Goal: Transaction & Acquisition: Book appointment/travel/reservation

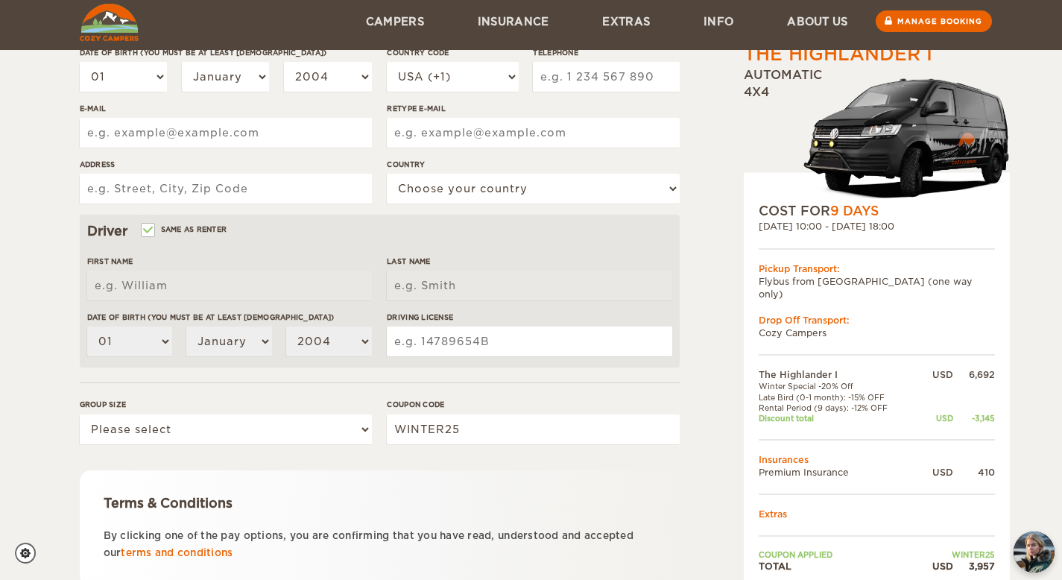
scroll to position [390, 0]
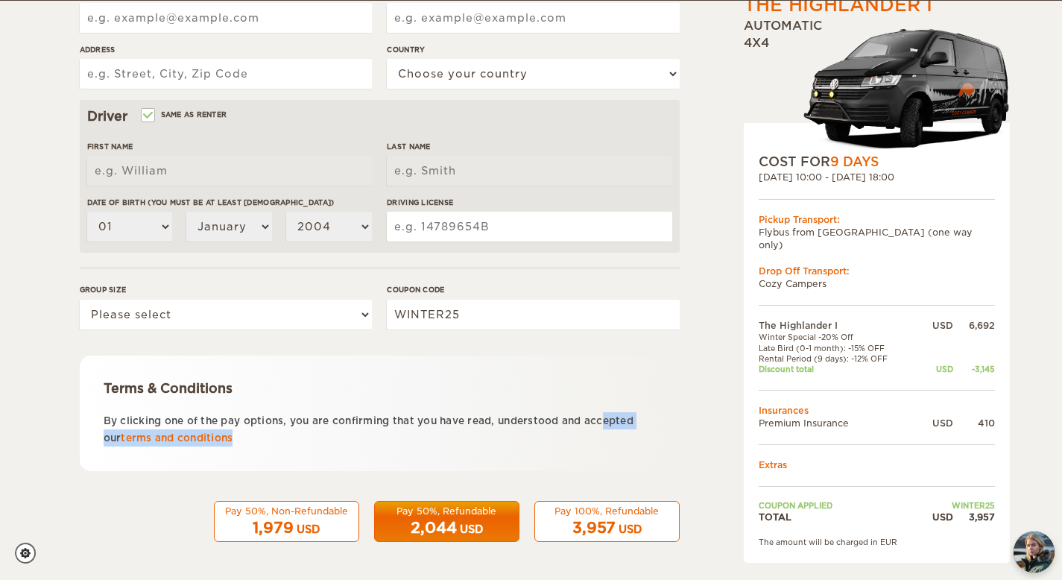
drag, startPoint x: 464, startPoint y: 416, endPoint x: 470, endPoint y: 440, distance: 24.6
click at [470, 440] on p "By clicking one of the pay options, you are confirming that you have read, unde…" at bounding box center [380, 429] width 552 height 35
drag, startPoint x: 415, startPoint y: 423, endPoint x: 421, endPoint y: 440, distance: 17.4
click at [421, 440] on p "By clicking one of the pay options, you are confirming that you have read, unde…" at bounding box center [380, 429] width 552 height 35
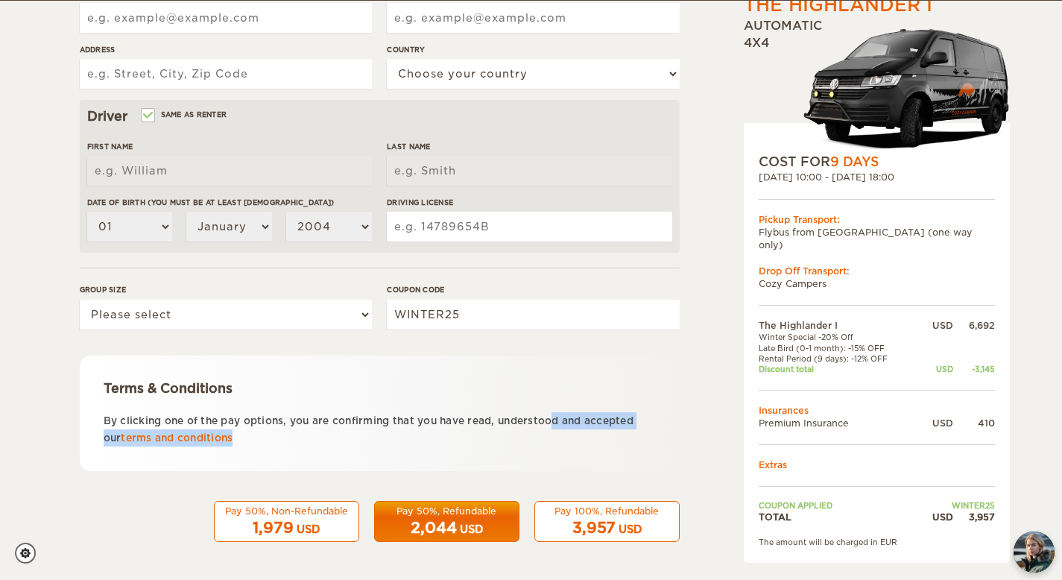
click at [421, 440] on p "By clicking one of the pay options, you are confirming that you have read, unde…" at bounding box center [380, 429] width 552 height 35
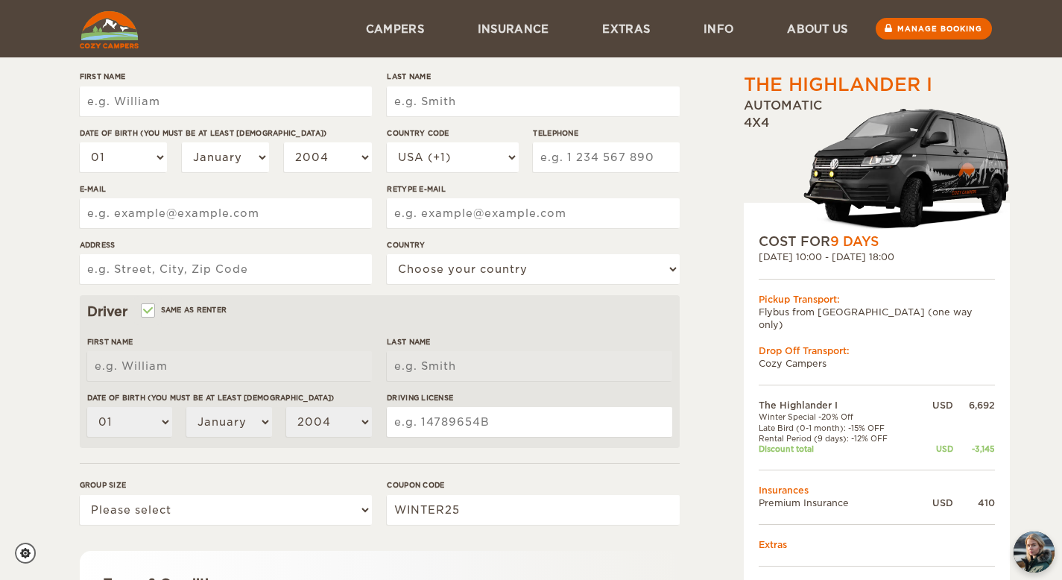
scroll to position [187, 0]
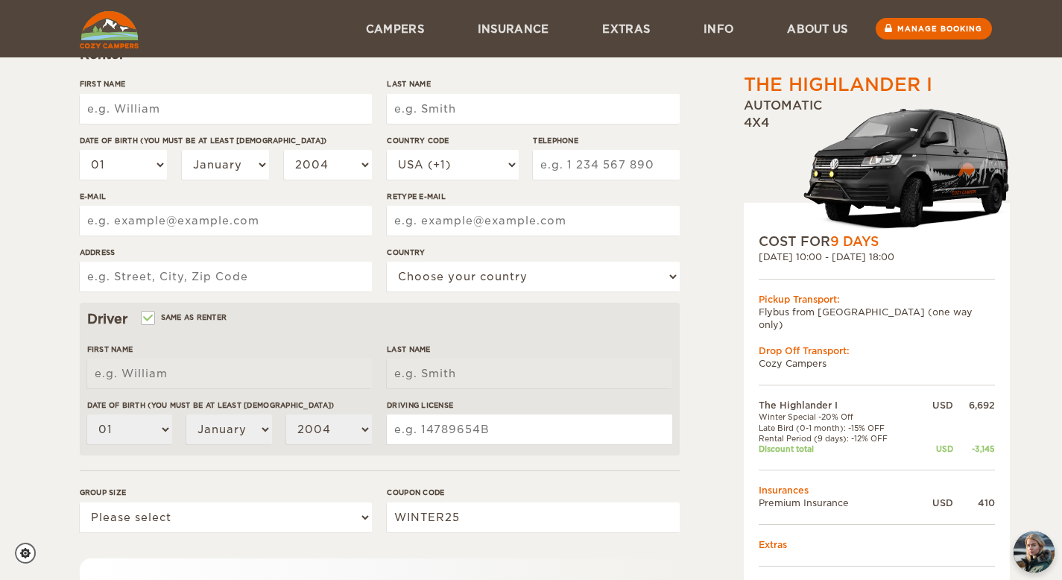
click at [217, 106] on input "First Name" at bounding box center [226, 109] width 292 height 30
click at [704, 310] on div "The Highlander I Expand Collapse Total 3,957 USD Automatic 4x4 COST FOR 9 Days …" at bounding box center [839, 326] width 288 height 882
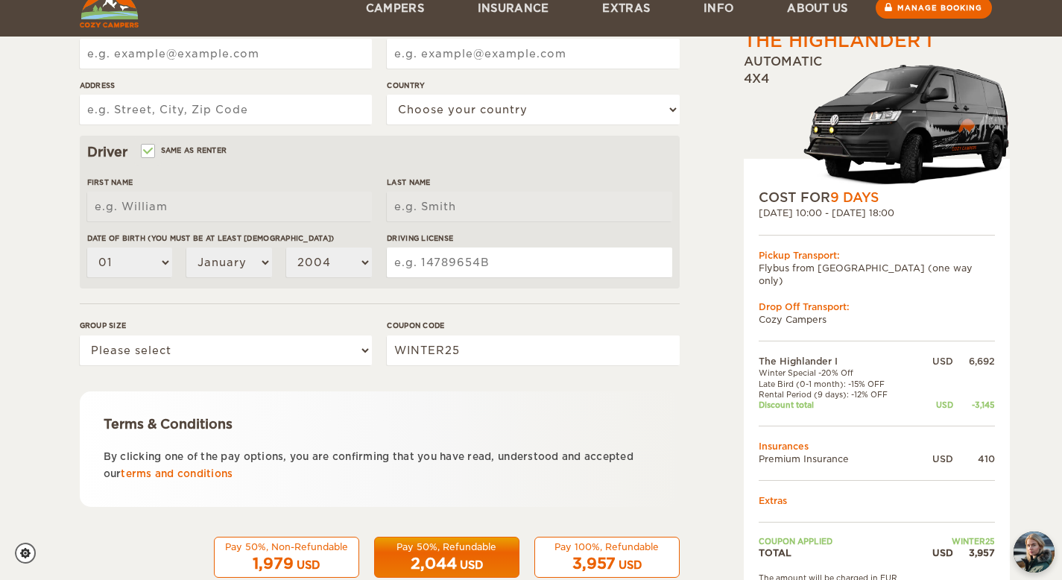
scroll to position [350, 0]
